Goal: Task Accomplishment & Management: Manage account settings

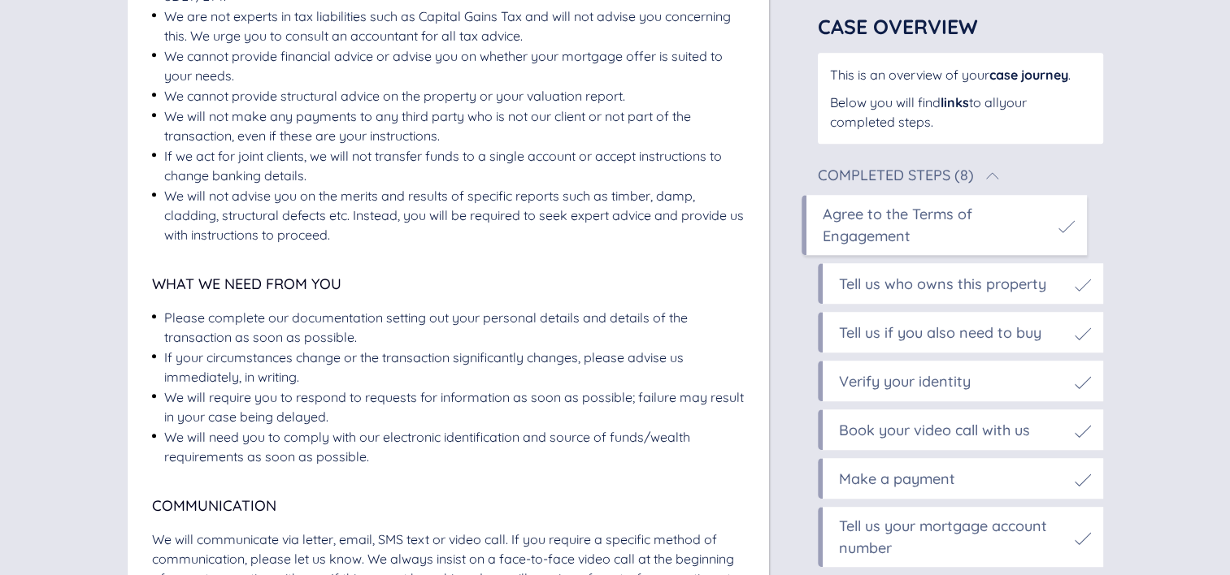
scroll to position [1358, 0]
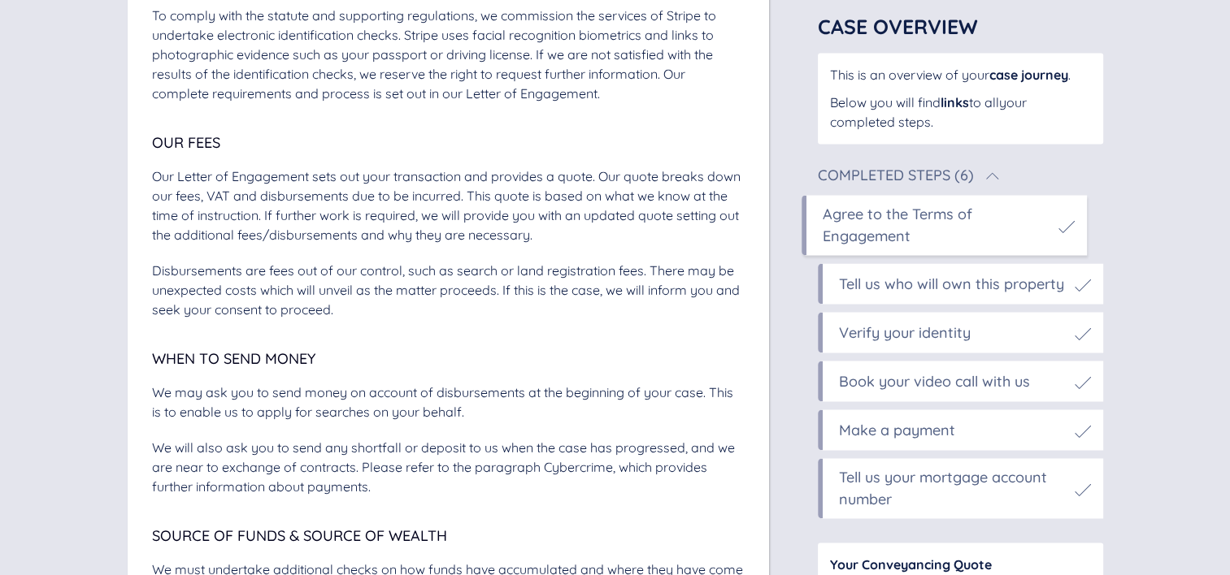
click at [931, 376] on div "Book your video call with us" at bounding box center [934, 382] width 191 height 22
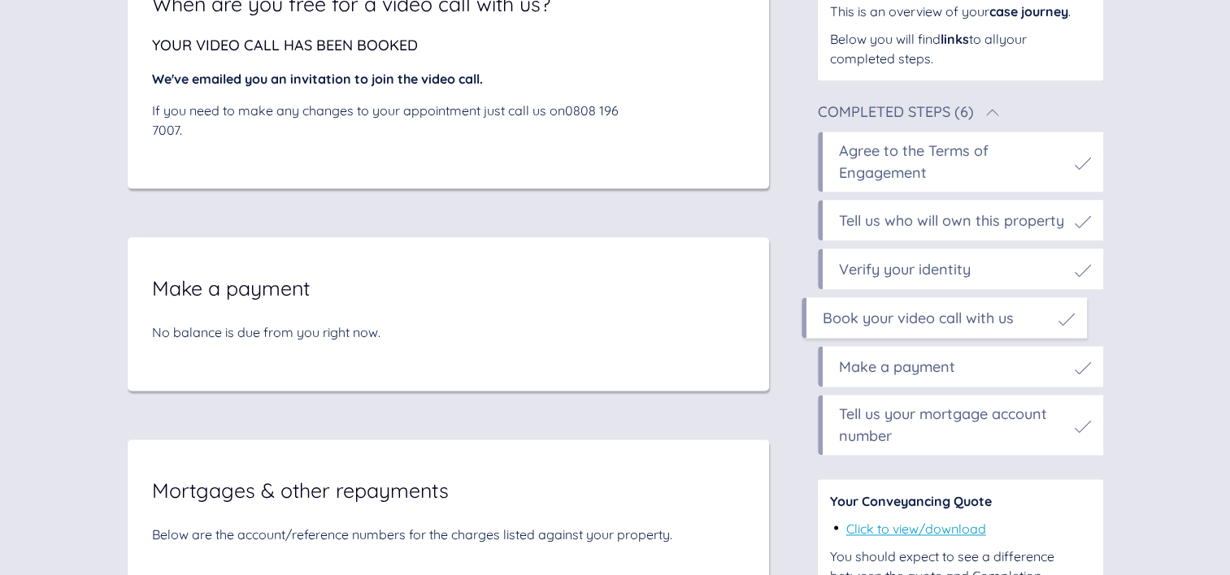
scroll to position [8133, 0]
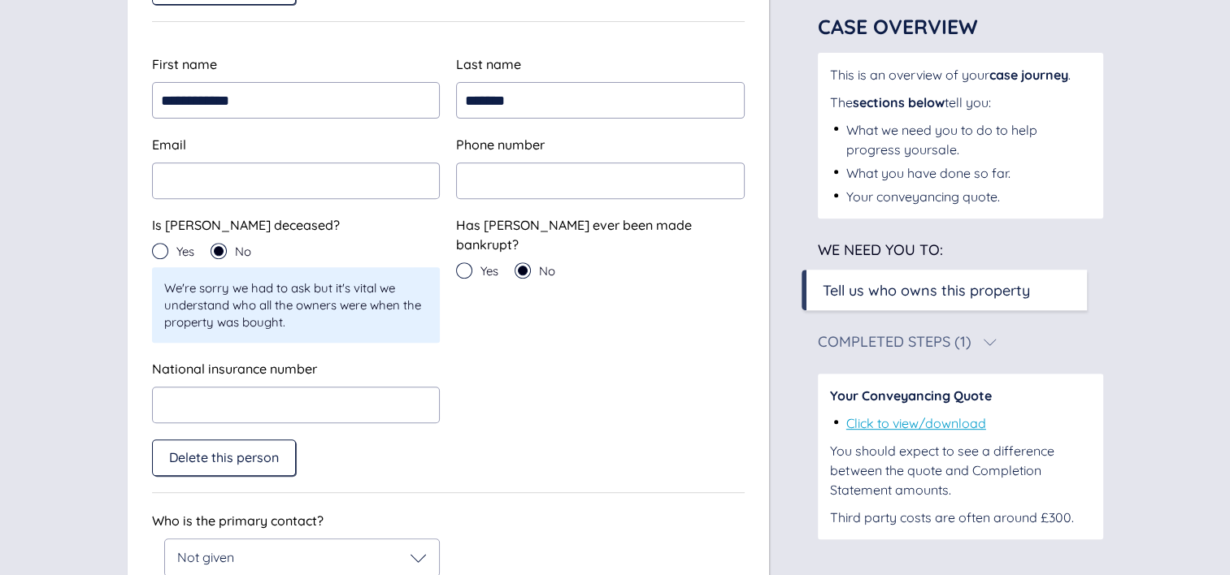
scroll to position [627, 0]
click at [205, 450] on span "Delete this person" at bounding box center [224, 457] width 110 height 15
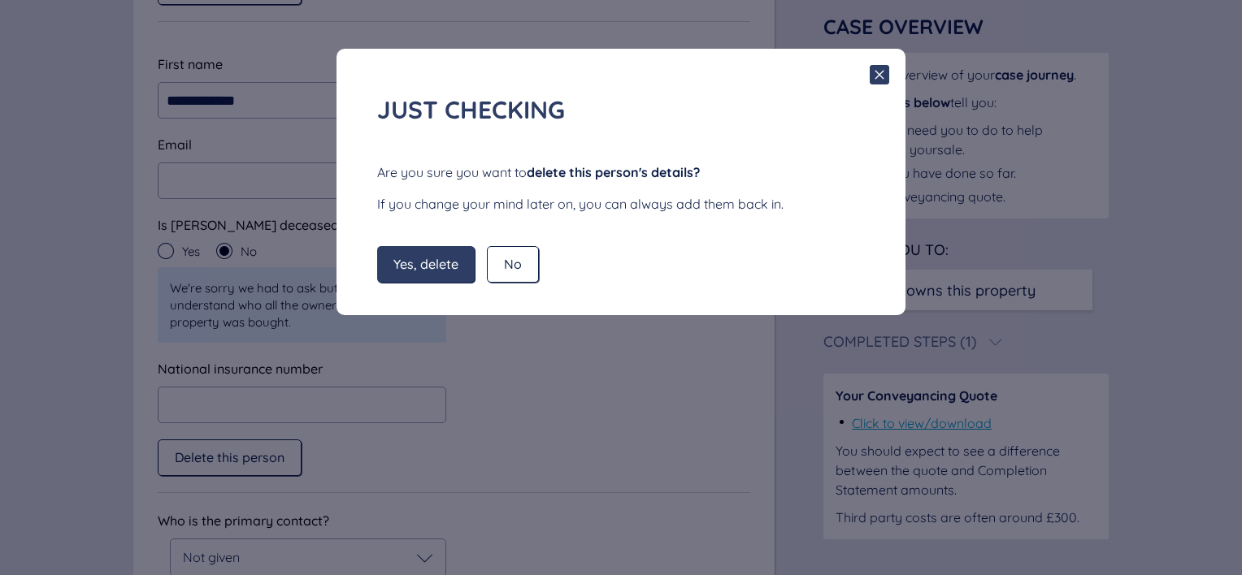
click at [440, 266] on span "Yes, delete" at bounding box center [425, 264] width 65 height 15
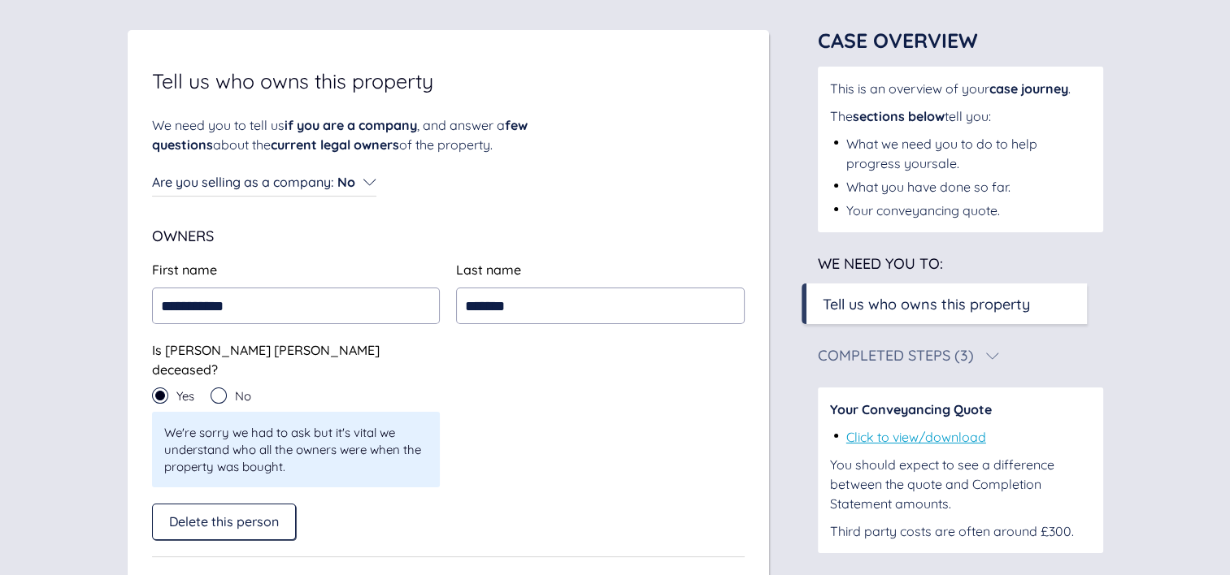
scroll to position [77, 0]
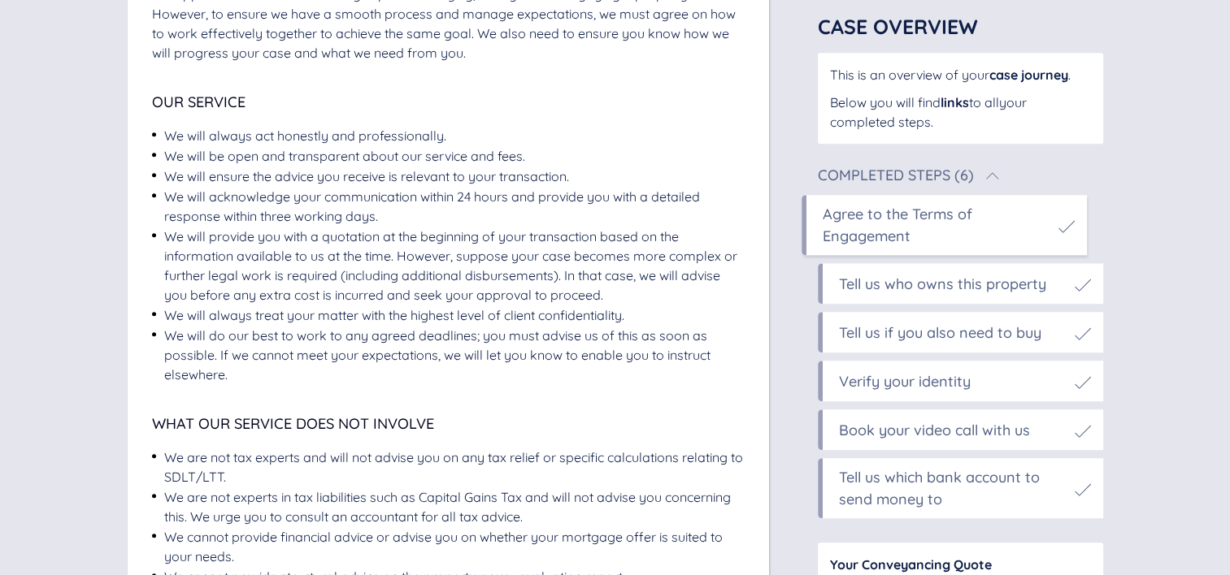
scroll to position [858, 0]
